Goal: Find specific page/section: Find specific page/section

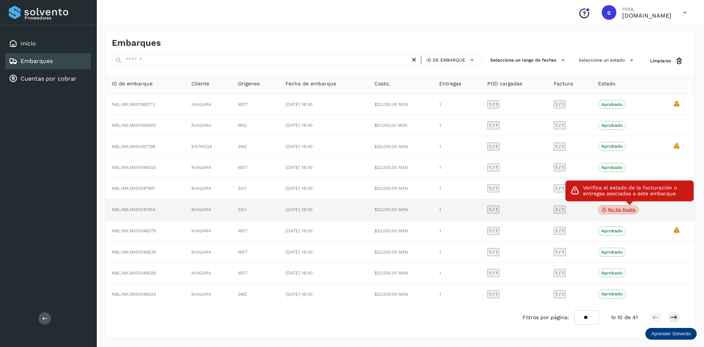
click at [616, 208] on span "No se ajusta" at bounding box center [618, 210] width 41 height 10
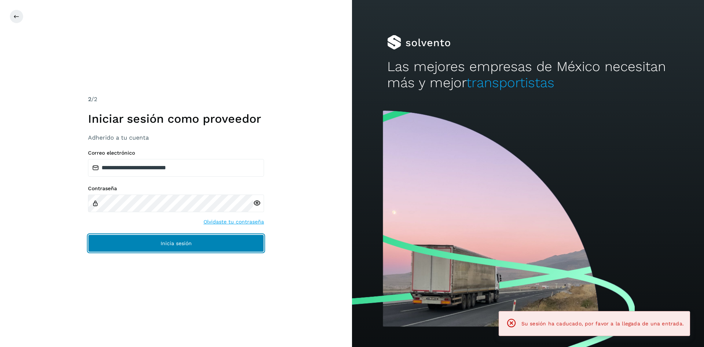
click at [185, 245] on span "Inicia sesión" at bounding box center [176, 243] width 31 height 5
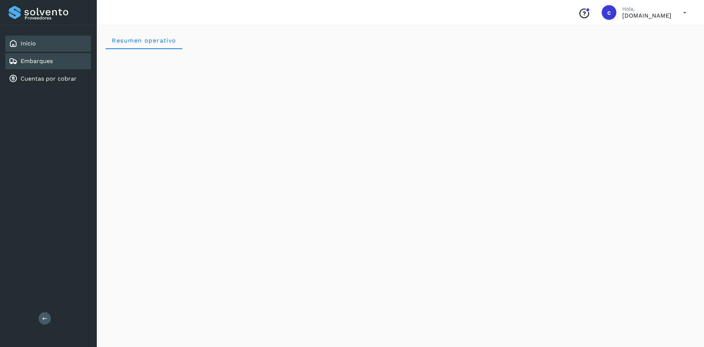
click at [50, 66] on div "Embarques" at bounding box center [48, 61] width 86 height 16
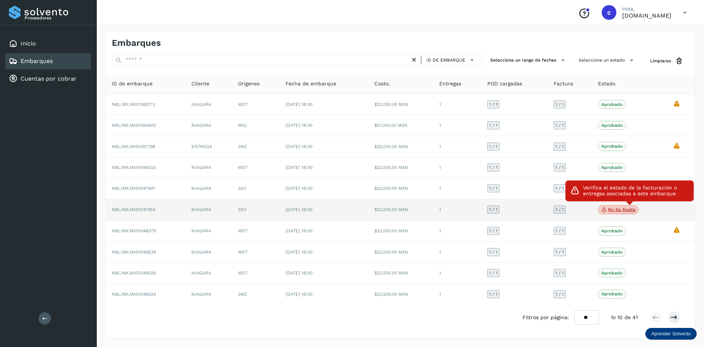
click at [626, 209] on p "No se ajusta" at bounding box center [622, 209] width 28 height 5
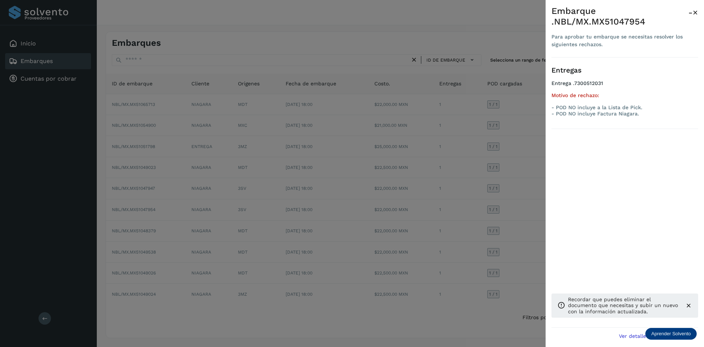
click at [694, 18] on span "×" at bounding box center [696, 12] width 6 height 10
